Goal: Task Accomplishment & Management: Use online tool/utility

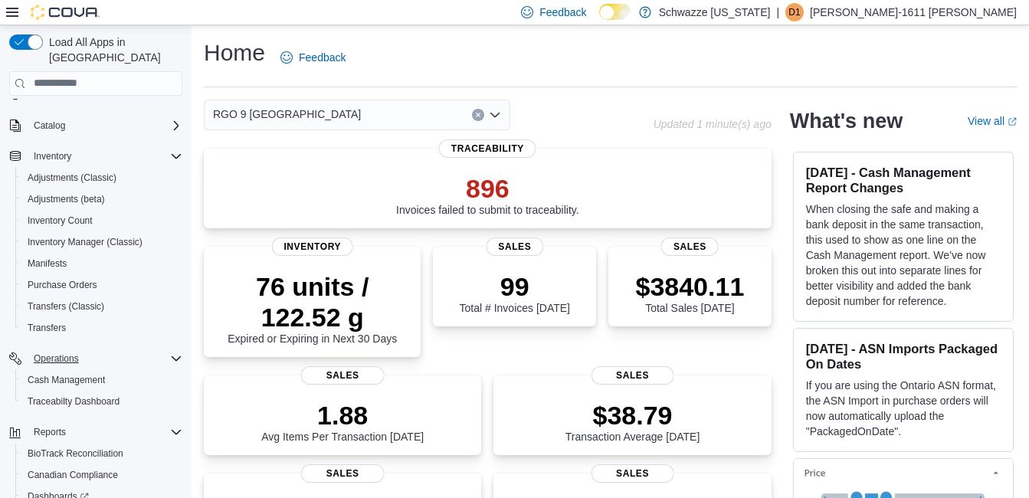
scroll to position [153, 0]
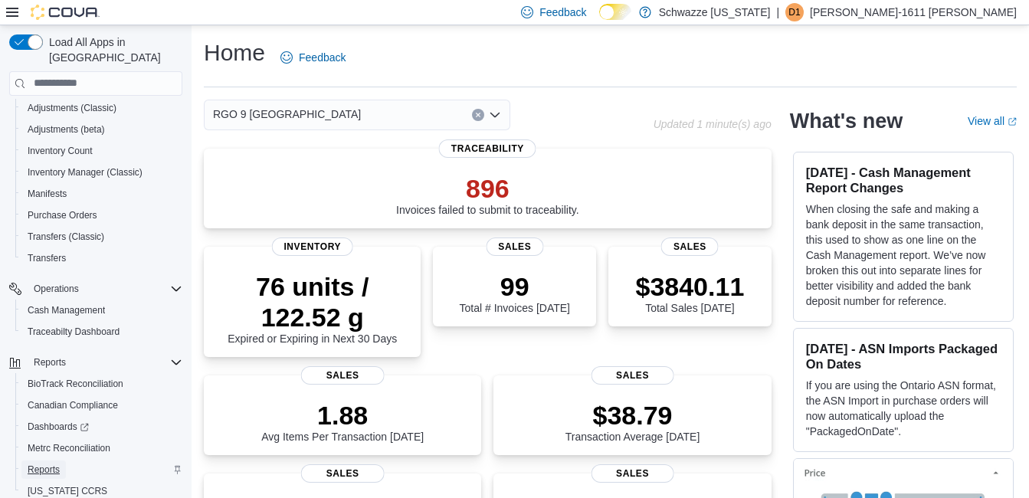
click at [52, 463] on span "Reports" at bounding box center [44, 469] width 32 height 12
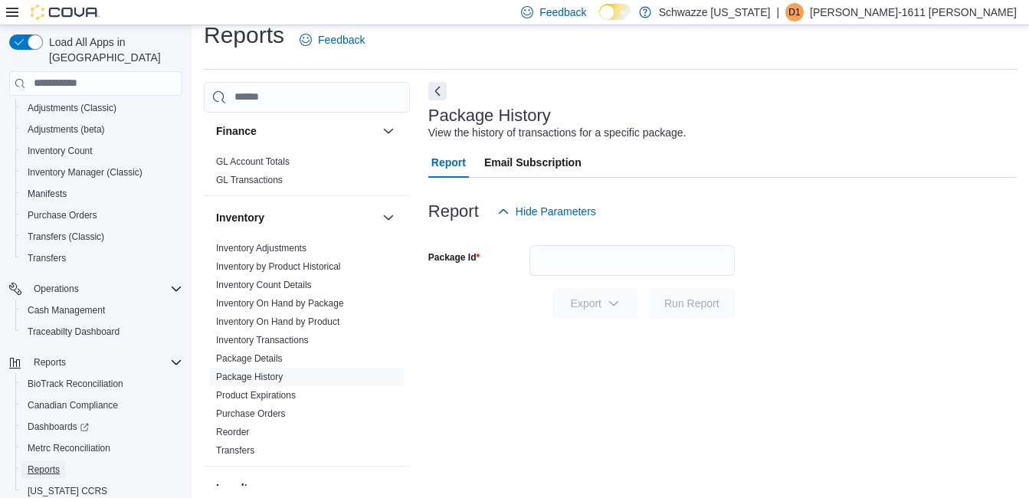
scroll to position [406, 0]
click at [324, 300] on link "Inventory On Hand by Package" at bounding box center [280, 301] width 128 height 11
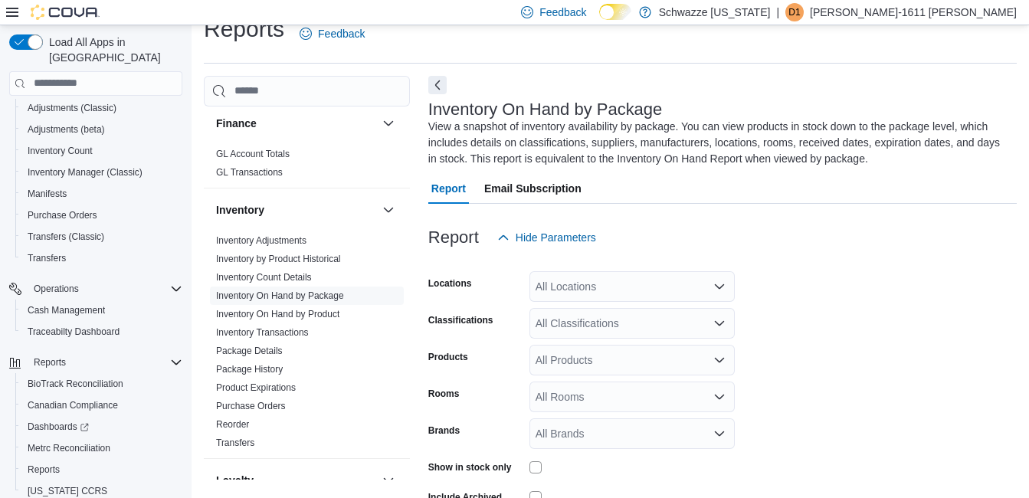
scroll to position [67, 0]
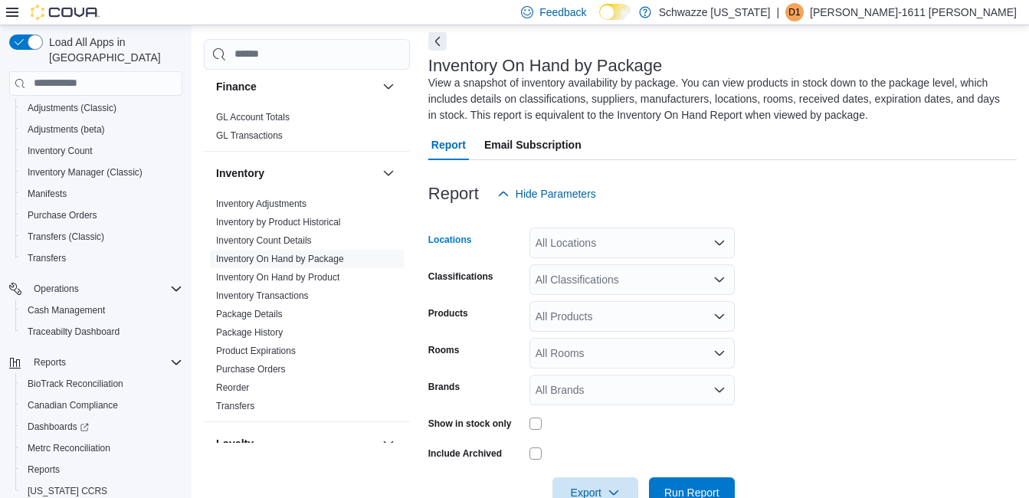
click at [612, 246] on div "All Locations" at bounding box center [631, 243] width 205 height 31
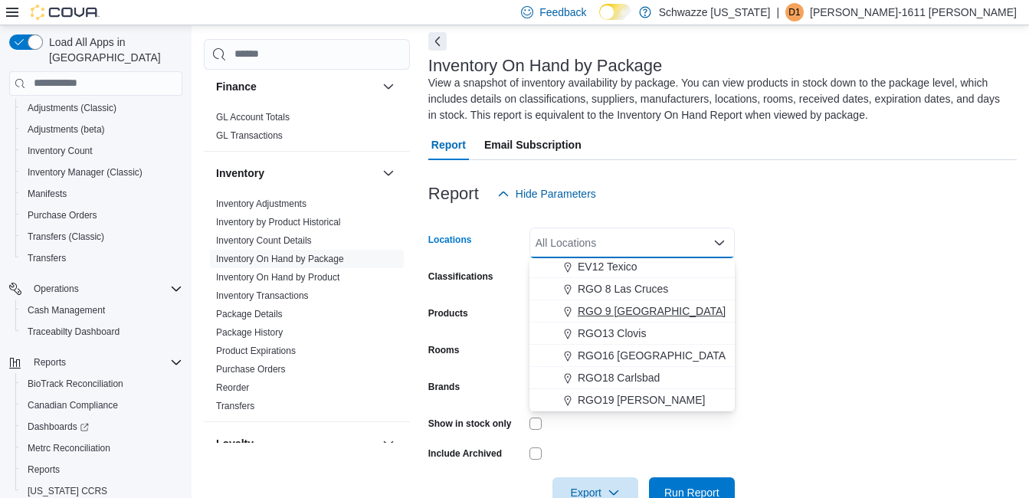
click at [638, 313] on span "RGO 9 [GEOGRAPHIC_DATA]" at bounding box center [652, 310] width 148 height 15
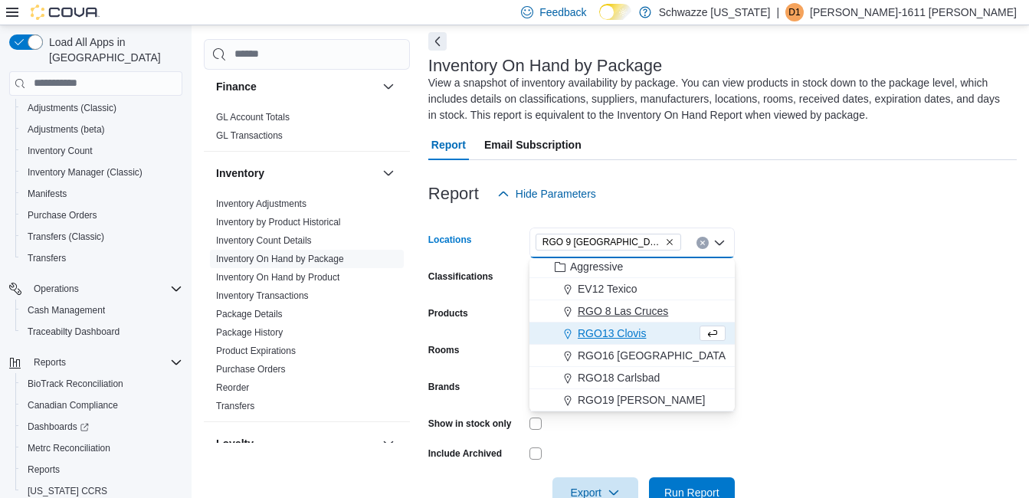
scroll to position [735, 0]
click at [791, 243] on form "Locations RGO 9 [GEOGRAPHIC_DATA] Combo box. Selected. RGO 9 [GEOGRAPHIC_DATA].…" at bounding box center [722, 358] width 588 height 299
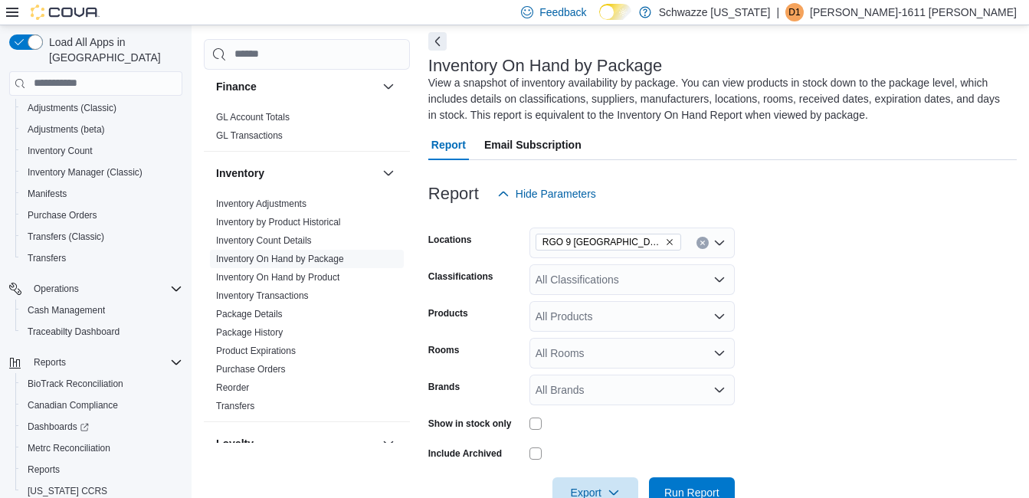
click at [628, 283] on div "All Classifications" at bounding box center [631, 279] width 205 height 31
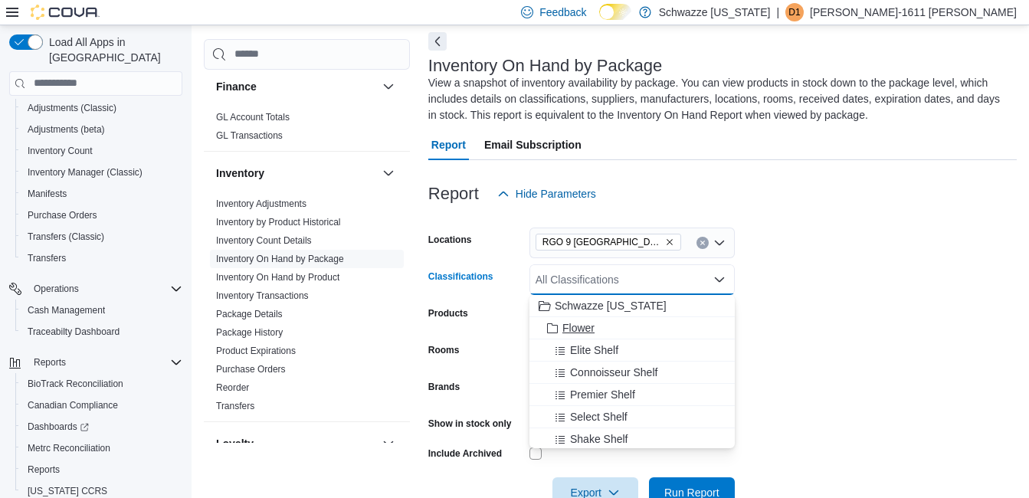
click at [586, 324] on span "Flower" at bounding box center [578, 327] width 32 height 15
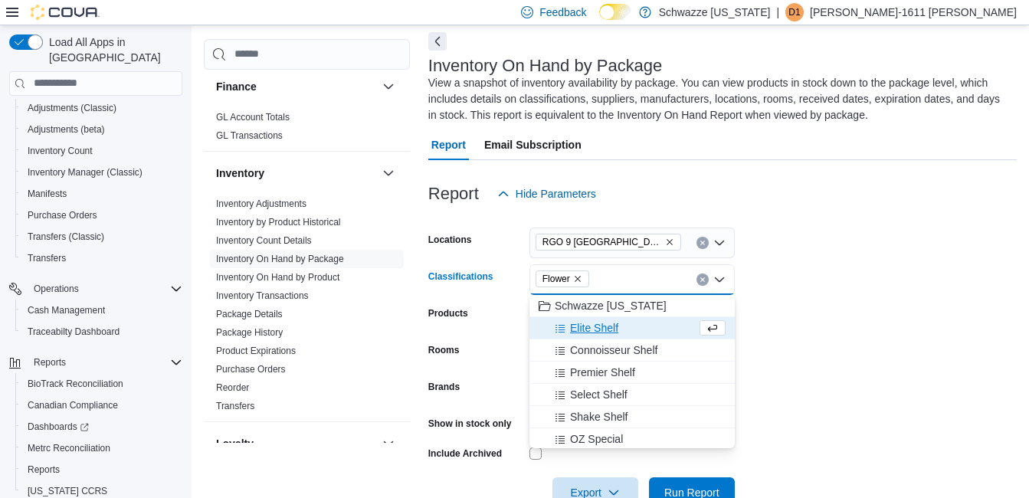
click at [805, 315] on form "Locations RGO 9 [GEOGRAPHIC_DATA] Classifications Flower Combo box. Selected. F…" at bounding box center [722, 358] width 588 height 299
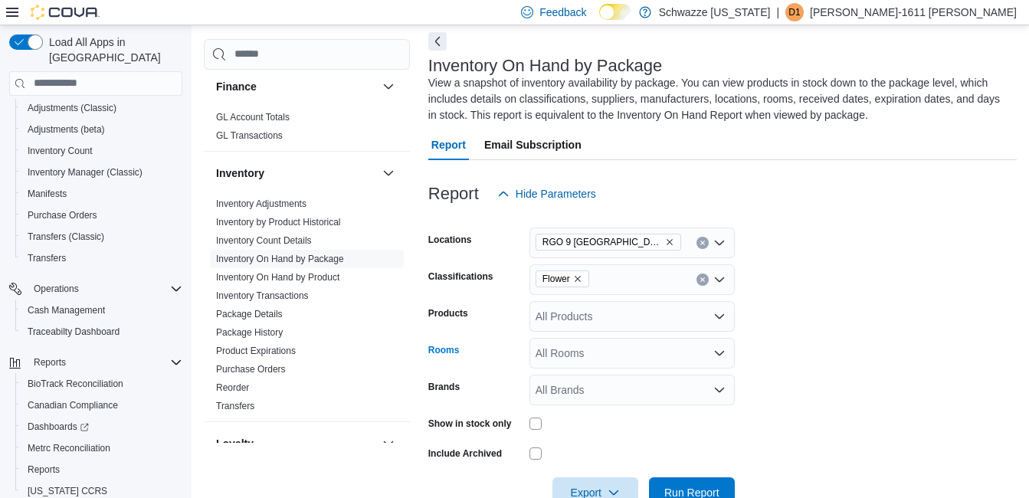
click at [610, 351] on div "All Rooms" at bounding box center [631, 353] width 205 height 31
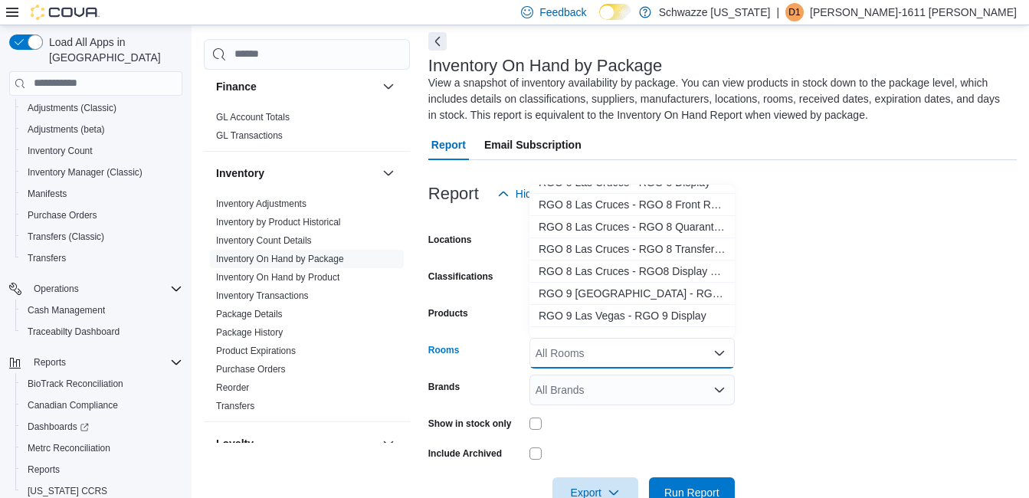
scroll to position [3447, 0]
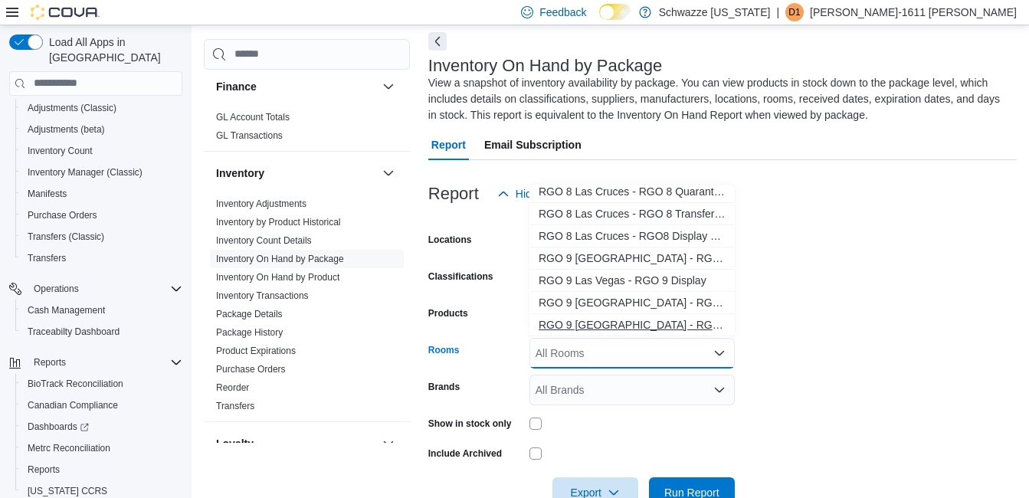
click at [621, 323] on span "RGO 9 [GEOGRAPHIC_DATA] - RGO 9 Quarantine" at bounding box center [632, 324] width 187 height 15
click at [801, 323] on form "Locations RGO 9 [GEOGRAPHIC_DATA] Classifications Flower Products All Products …" at bounding box center [722, 358] width 588 height 299
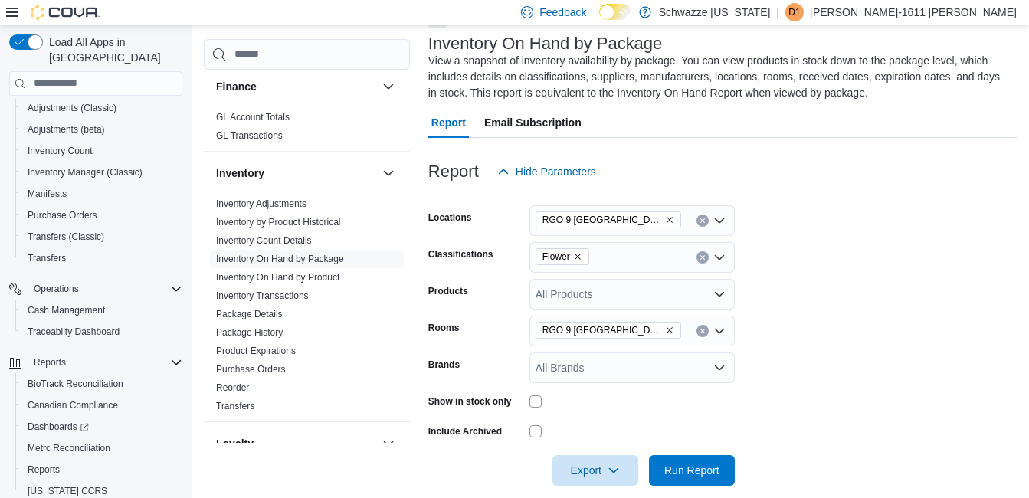
scroll to position [108, 0]
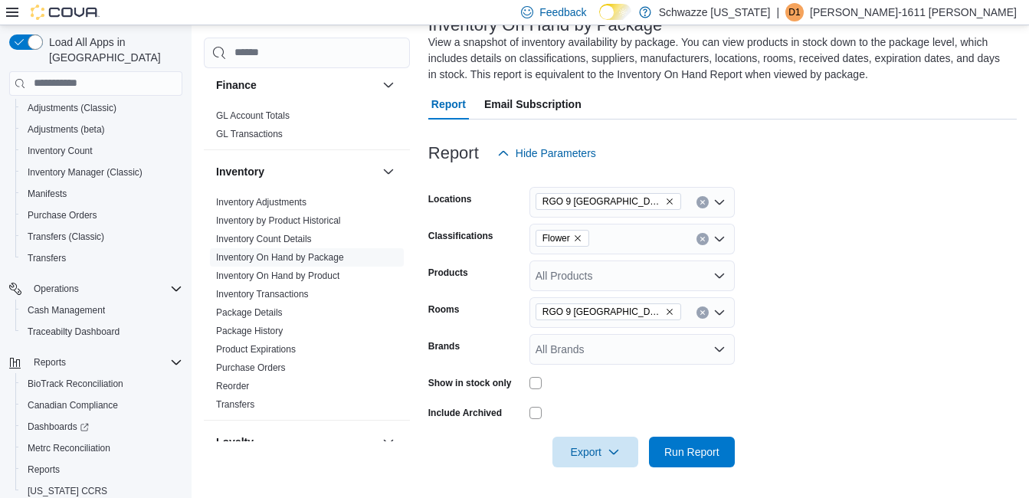
click at [612, 386] on div at bounding box center [631, 383] width 205 height 12
click at [712, 448] on span "Run Report" at bounding box center [691, 451] width 55 height 15
click at [801, 315] on form "Locations RGO 9 [GEOGRAPHIC_DATA] Classifications Flower Products All Products …" at bounding box center [725, 318] width 594 height 299
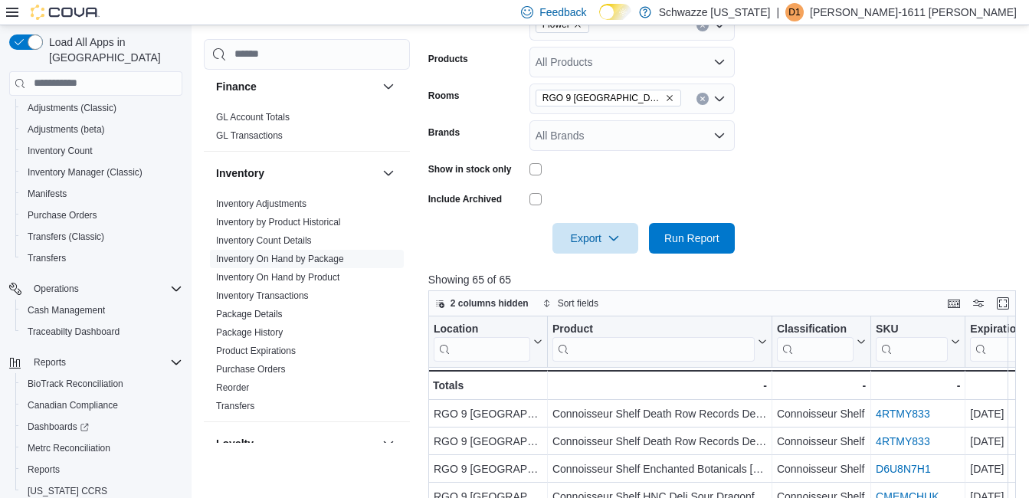
scroll to position [338, 0]
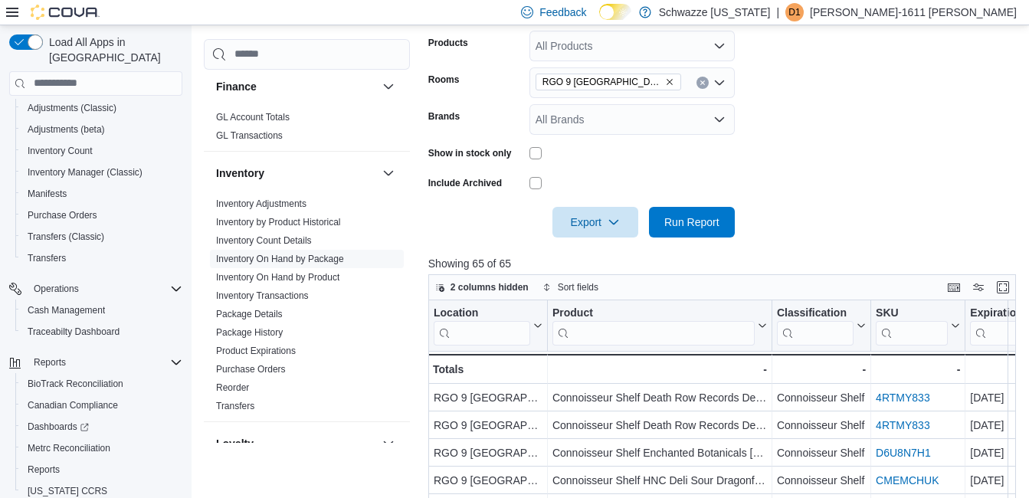
click at [824, 201] on div at bounding box center [725, 201] width 594 height 12
click at [608, 220] on icon "button" at bounding box center [613, 221] width 12 height 12
click at [696, 221] on span "Run Report" at bounding box center [691, 221] width 55 height 15
click at [611, 224] on icon "button" at bounding box center [613, 221] width 12 height 12
click at [610, 254] on span "Export to Excel" at bounding box center [597, 253] width 69 height 12
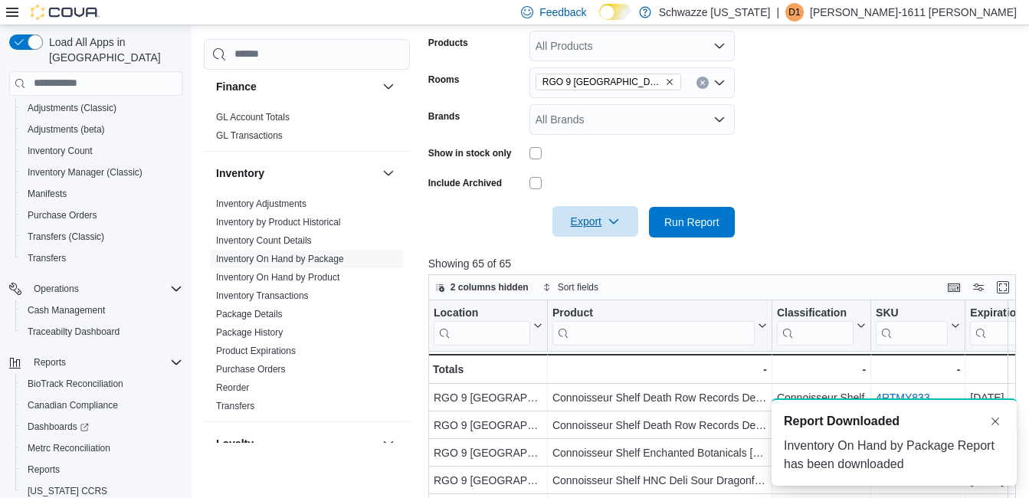
scroll to position [0, 0]
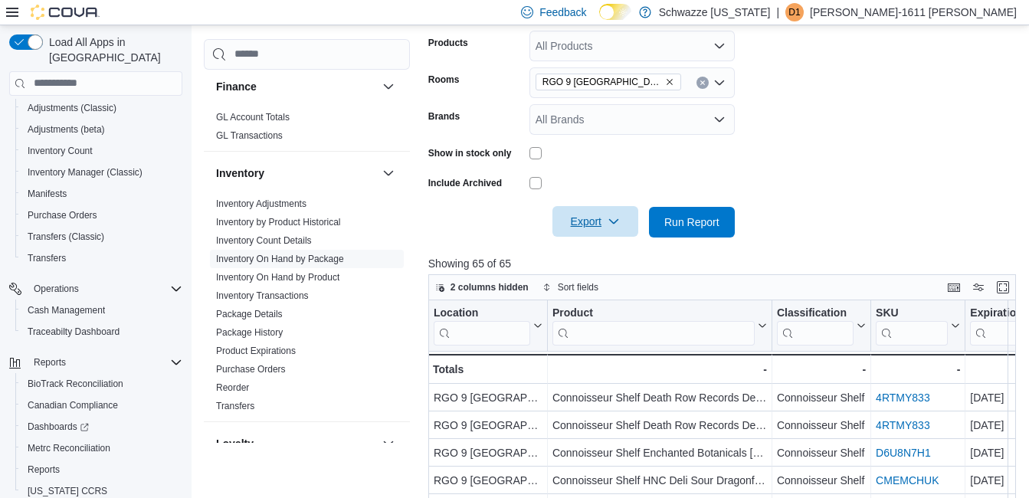
drag, startPoint x: 264, startPoint y: 332, endPoint x: 442, endPoint y: 362, distance: 180.2
click at [264, 331] on link "Package History" at bounding box center [249, 331] width 67 height 11
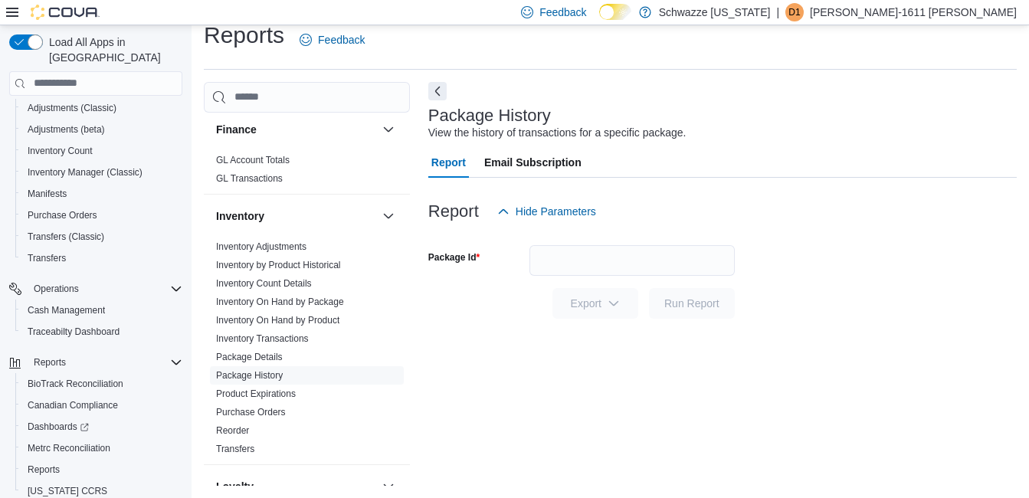
scroll to position [18, 0]
click at [581, 256] on input "Package Id" at bounding box center [631, 260] width 205 height 31
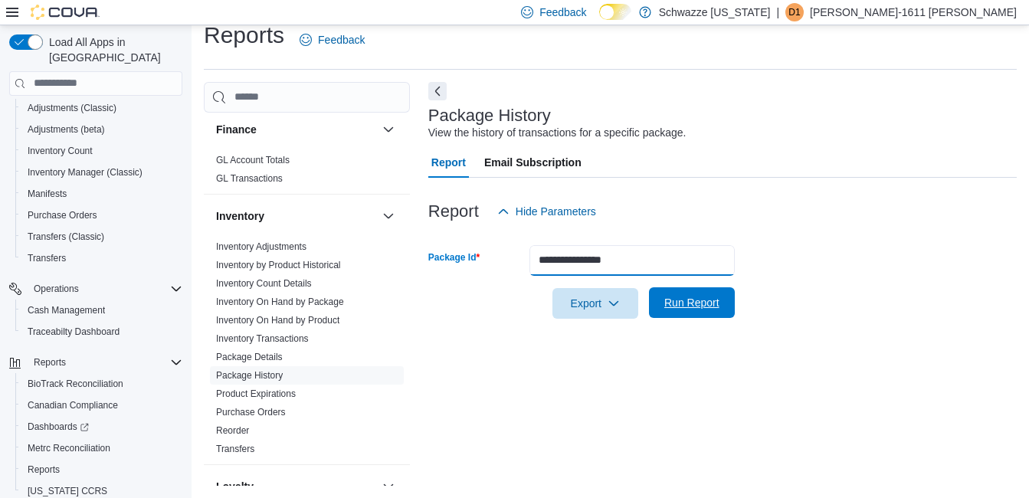
type input "**********"
click at [711, 294] on span "Run Report" at bounding box center [691, 302] width 67 height 31
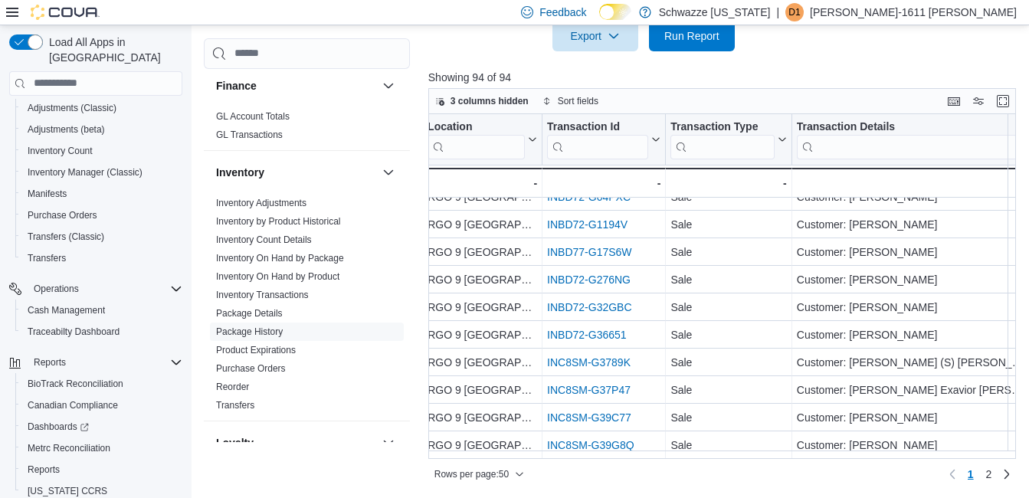
scroll to position [286, 0]
click at [992, 470] on span "2" at bounding box center [989, 473] width 6 height 15
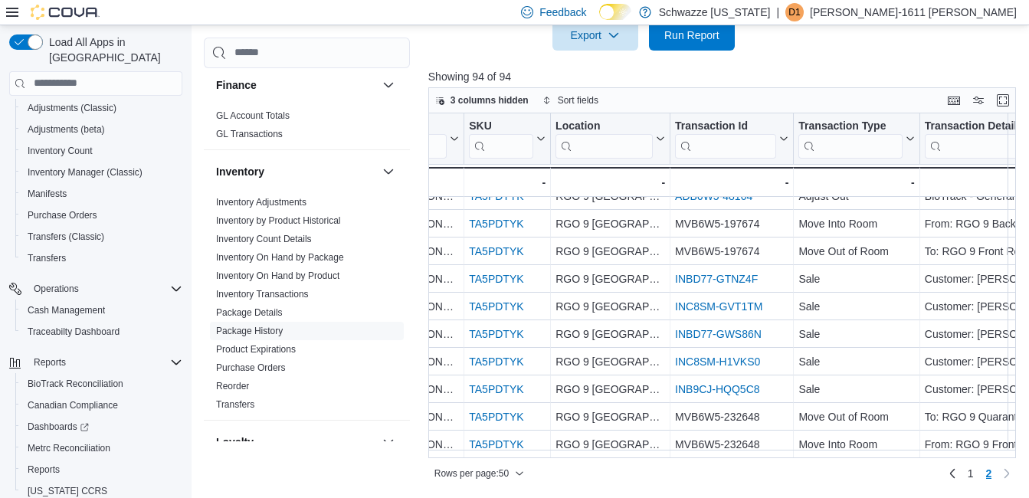
scroll to position [960, 0]
